Goal: Use online tool/utility: Utilize a website feature to perform a specific function

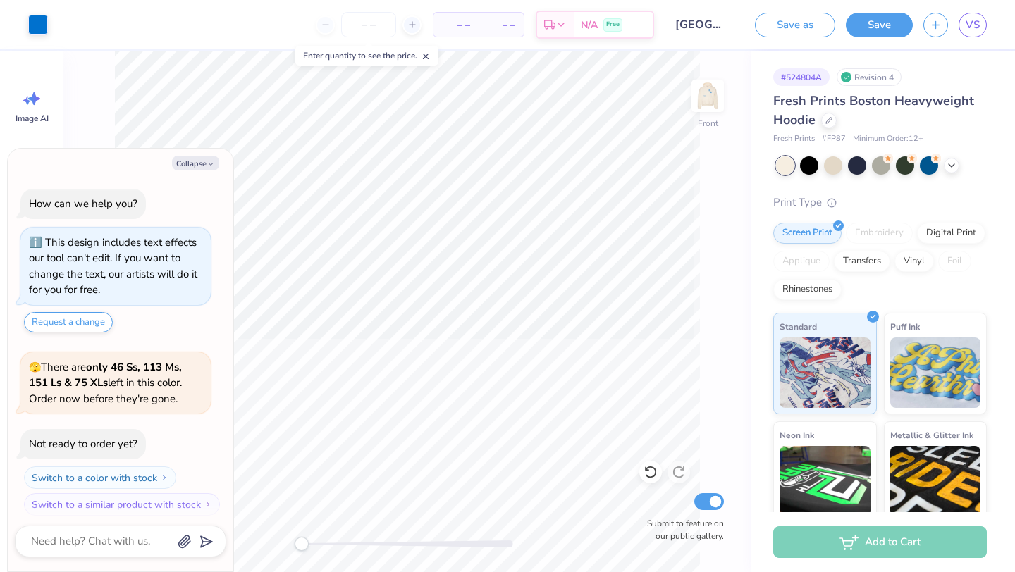
scroll to position [305, 0]
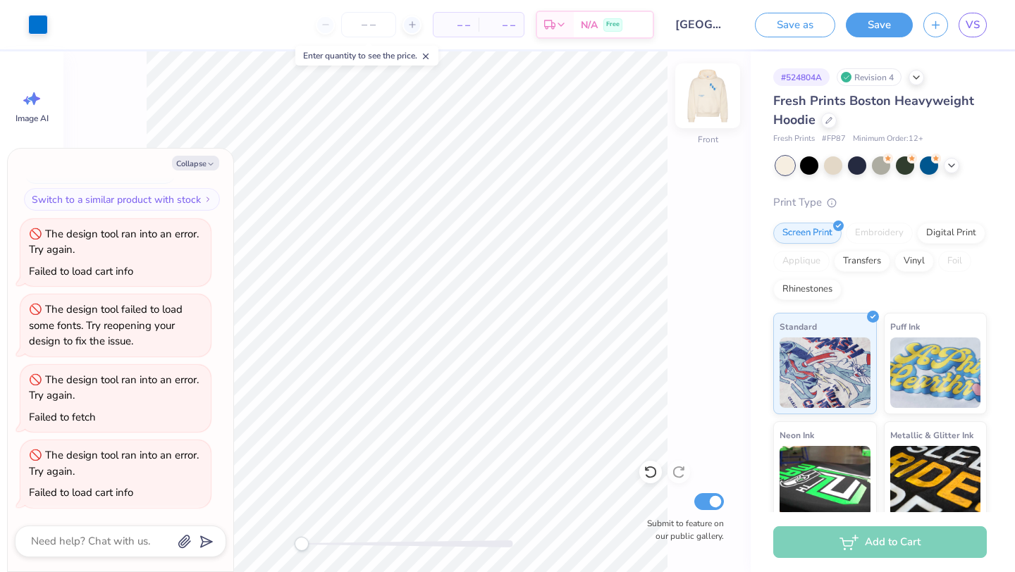
click at [600, 96] on img at bounding box center [707, 96] width 56 height 56
click at [600, 97] on img at bounding box center [707, 96] width 28 height 28
click at [200, 164] on button "Collapse" at bounding box center [195, 163] width 47 height 15
type textarea "x"
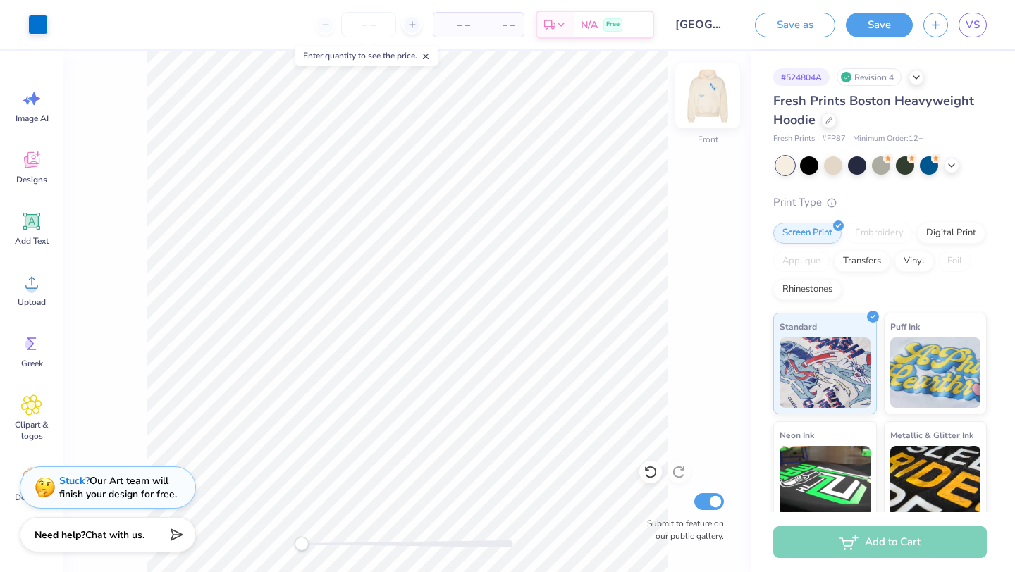
click at [600, 99] on img at bounding box center [707, 96] width 56 height 56
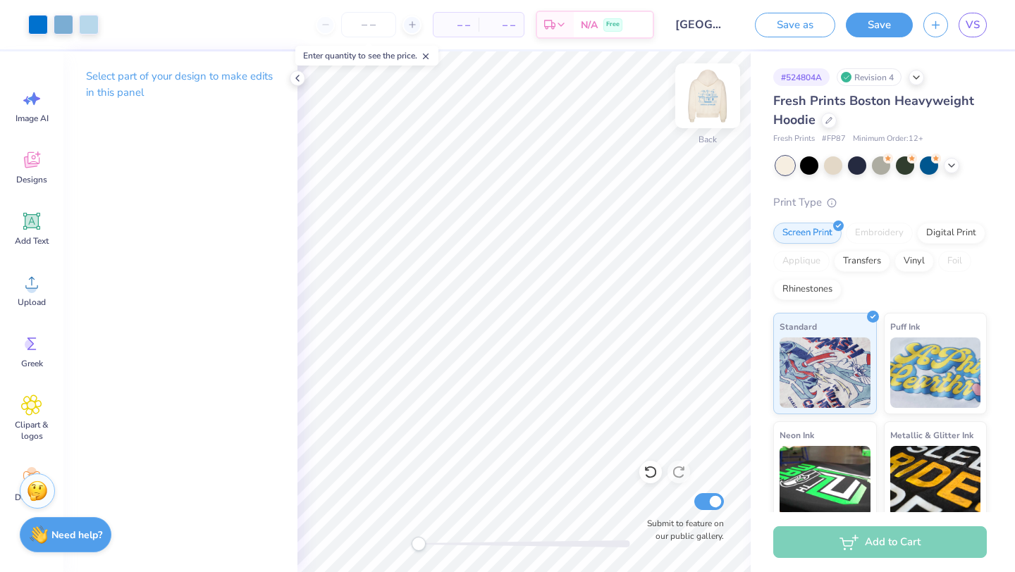
click at [600, 102] on img at bounding box center [707, 96] width 56 height 56
click at [600, 102] on img at bounding box center [707, 96] width 28 height 28
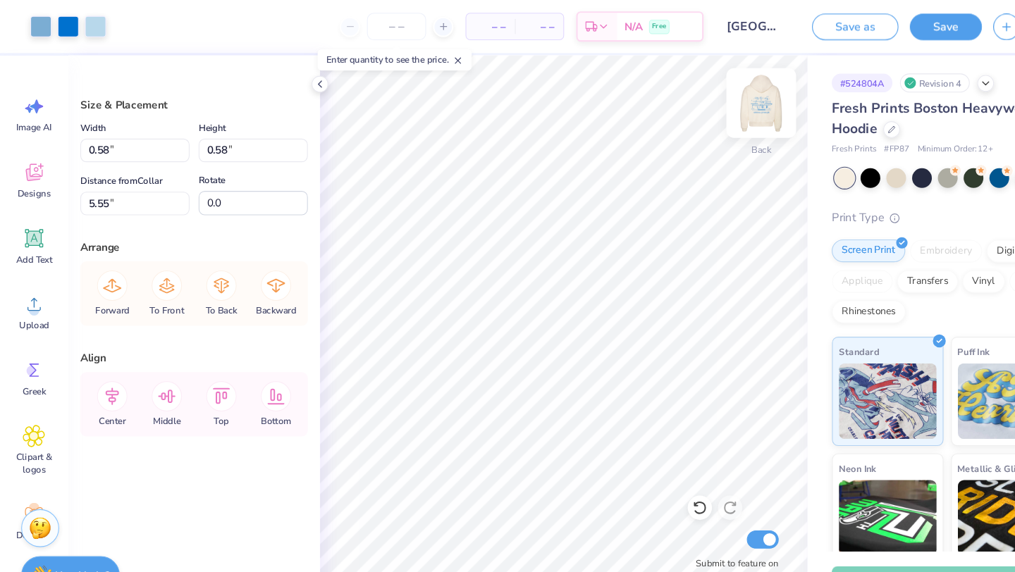
click at [600, 99] on img at bounding box center [707, 96] width 56 height 56
type input "17.45"
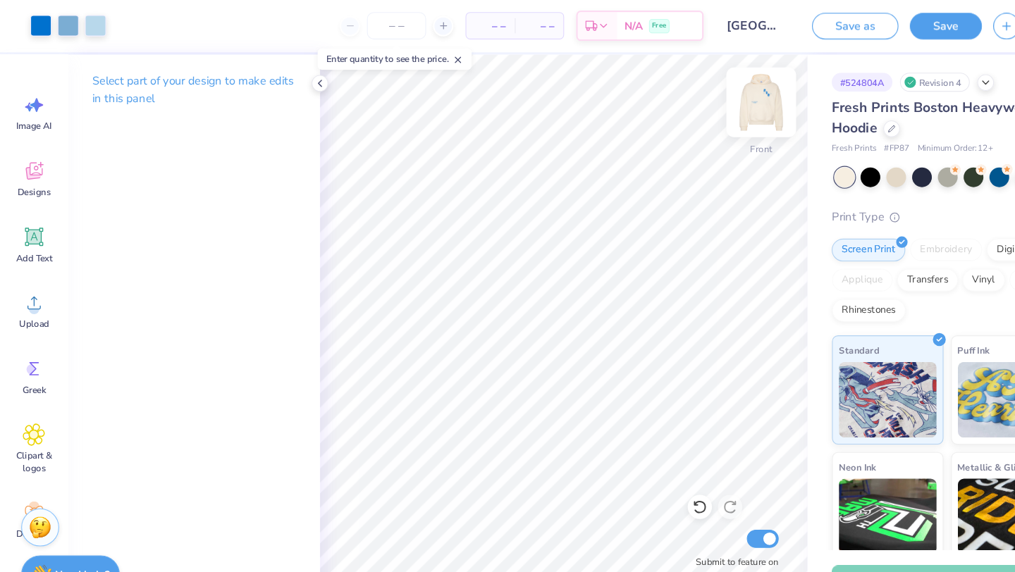
click at [600, 91] on img at bounding box center [707, 96] width 56 height 56
click at [600, 99] on img at bounding box center [707, 96] width 56 height 56
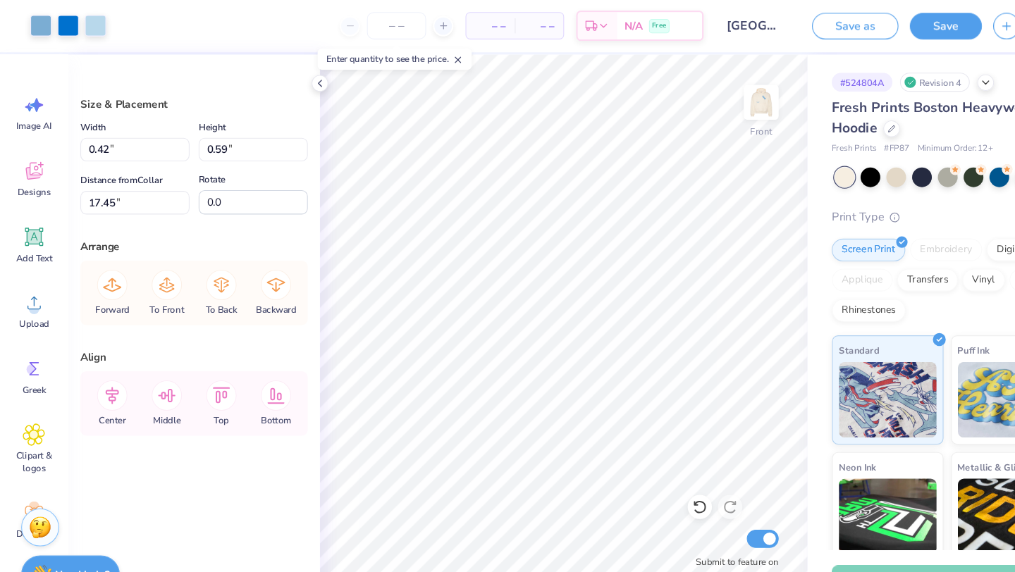
type input "0.57"
type input "0.47"
type input "17.52"
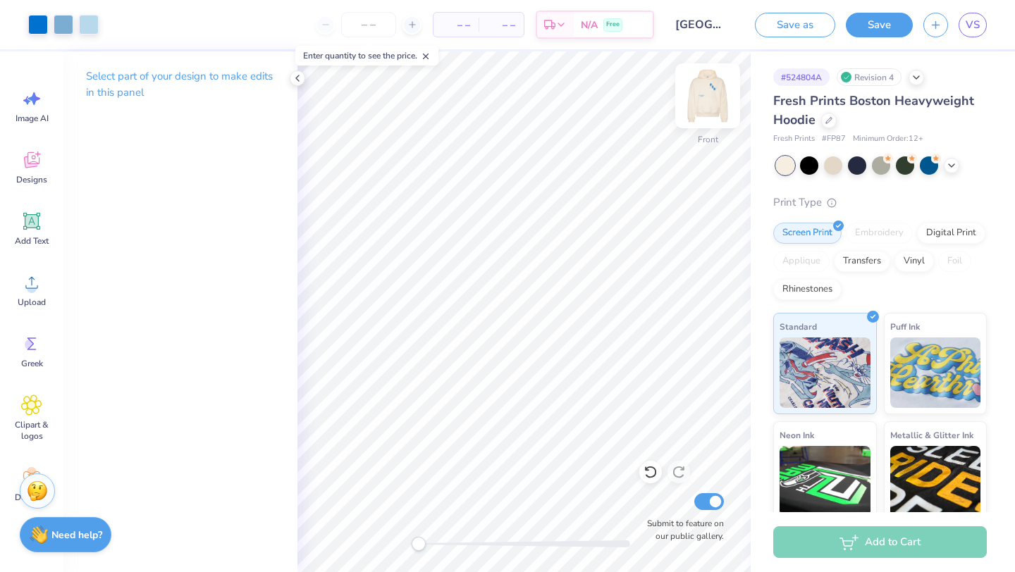
click at [600, 99] on img at bounding box center [707, 96] width 56 height 56
click at [600, 88] on img at bounding box center [707, 96] width 56 height 56
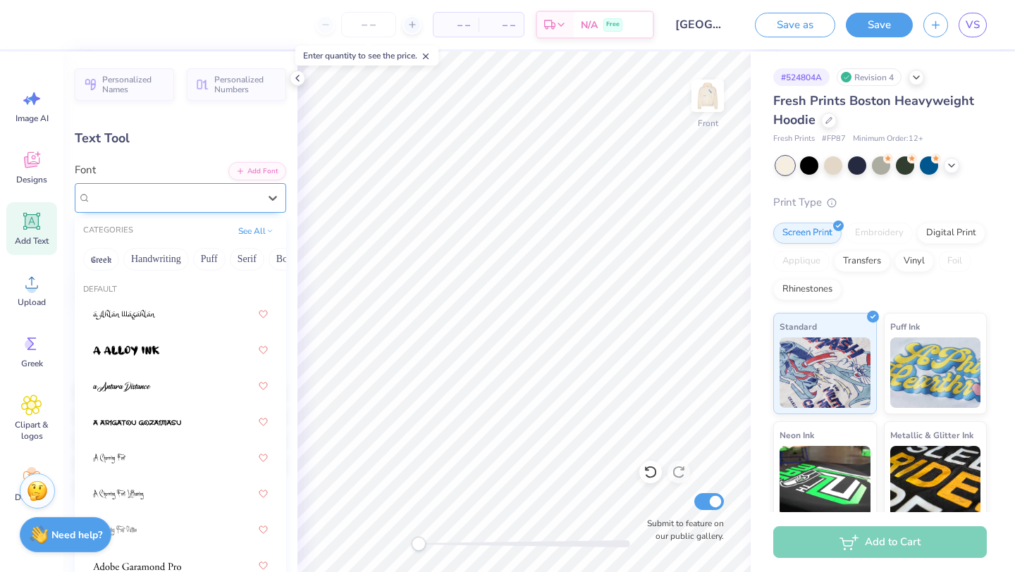
click at [201, 202] on div "Times New Roman" at bounding box center [174, 198] width 171 height 22
click at [180, 257] on button "Serif" at bounding box center [188, 259] width 35 height 23
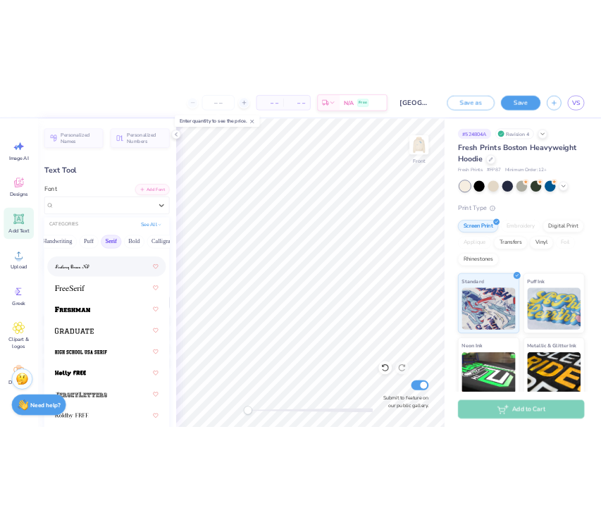
scroll to position [1667, 0]
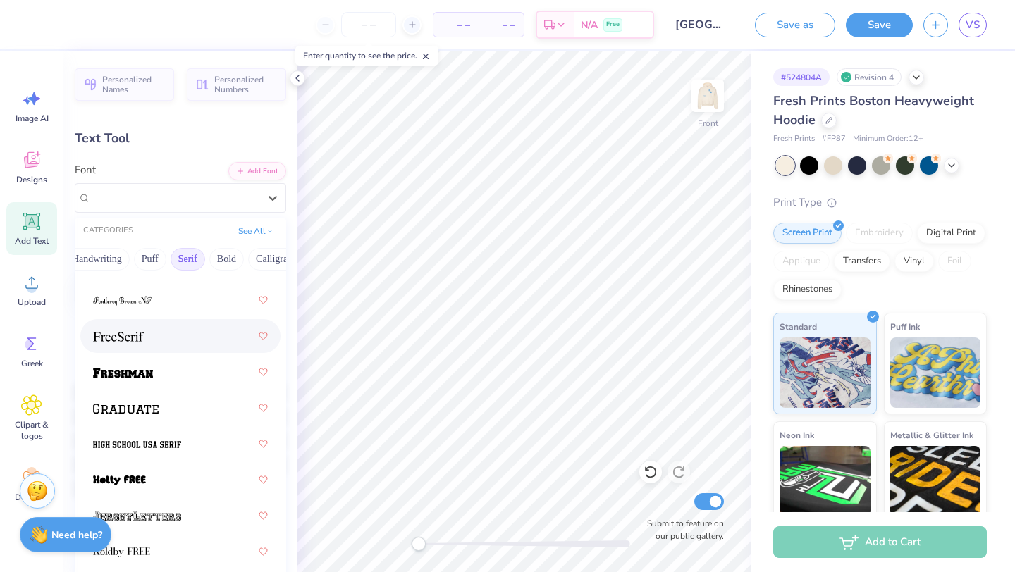
click at [174, 340] on div at bounding box center [180, 335] width 175 height 25
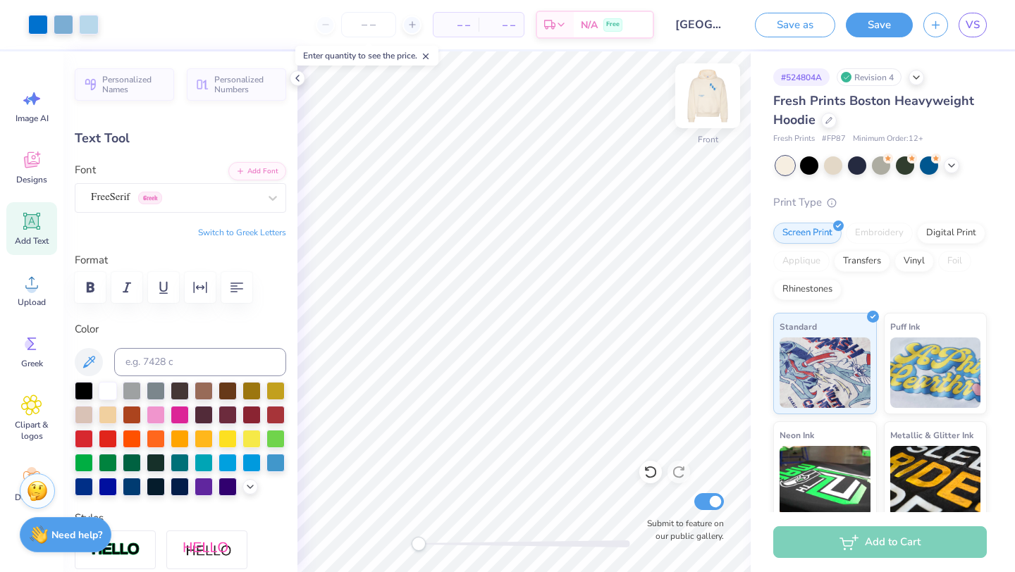
click at [600, 94] on img at bounding box center [707, 96] width 56 height 56
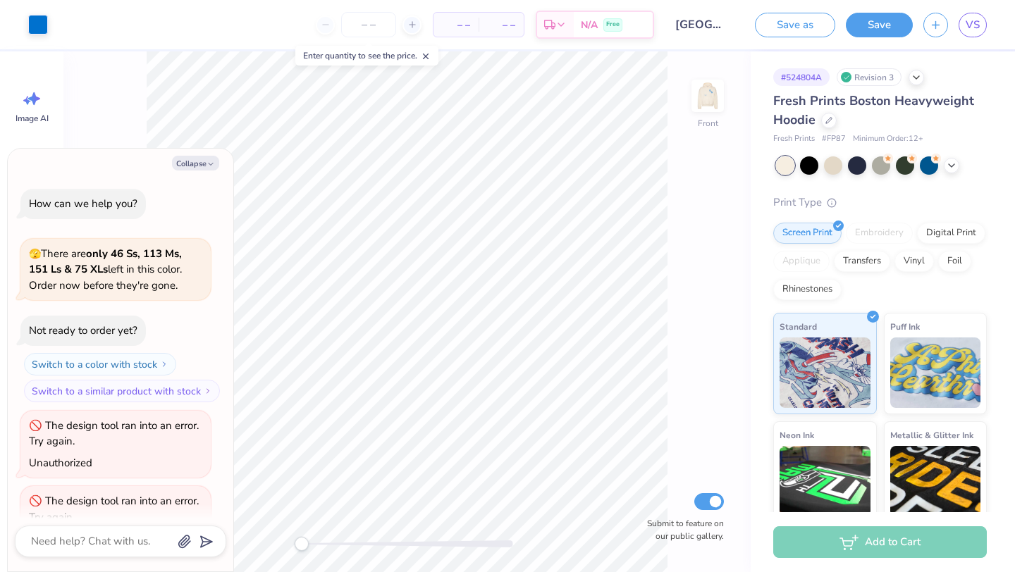
scroll to position [1025, 0]
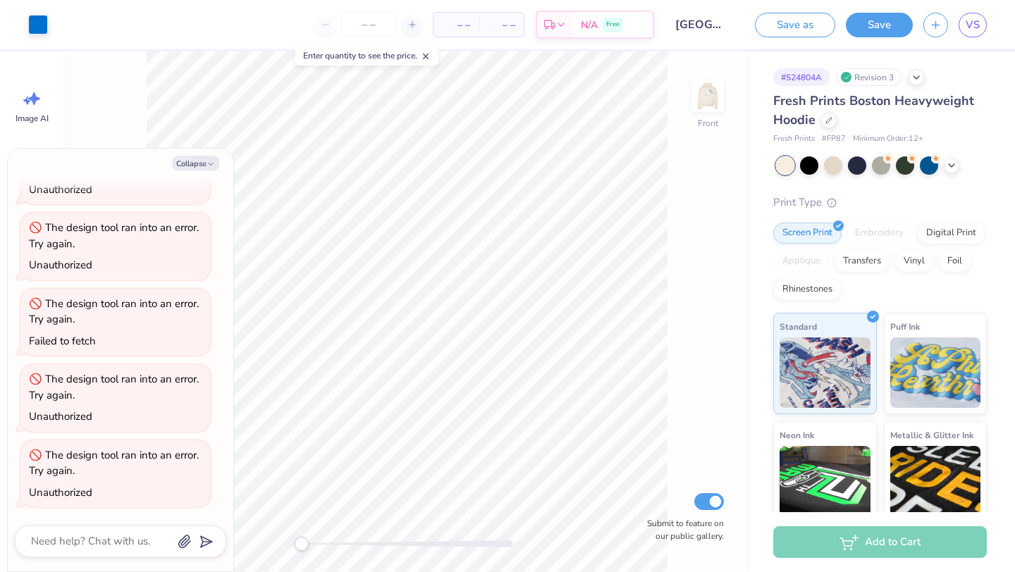
type textarea "x"
